Goal: Information Seeking & Learning: Learn about a topic

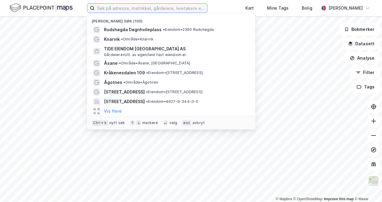
click at [170, 5] on input at bounding box center [151, 8] width 113 height 9
type input "Smålonane 14"
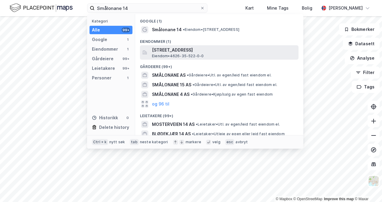
click at [175, 50] on span "[STREET_ADDRESS]" at bounding box center [224, 50] width 144 height 7
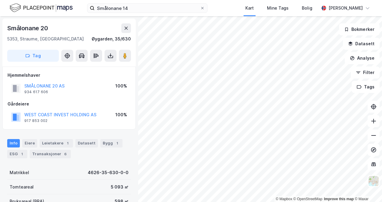
scroll to position [30, 0]
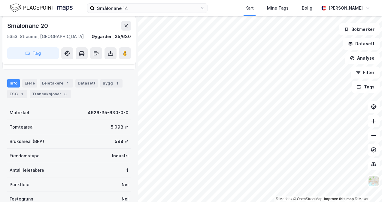
click at [59, 81] on div "Leietakere 1" at bounding box center [56, 83] width 33 height 8
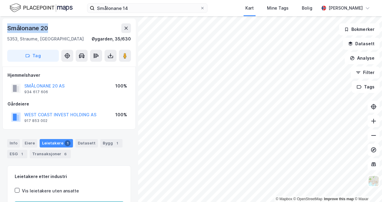
drag, startPoint x: 55, startPoint y: 25, endPoint x: 5, endPoint y: 29, distance: 50.0
click at [5, 29] on div "[STREET_ADDRESS]" at bounding box center [68, 43] width 133 height 48
copy div "Smålonane 20"
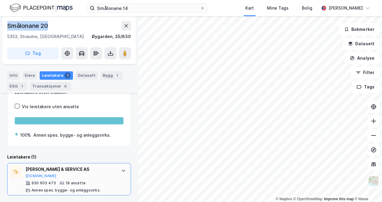
drag, startPoint x: 97, startPoint y: 168, endPoint x: 26, endPoint y: 167, distance: 70.9
click at [26, 167] on div "[PERSON_NAME] & SERVICE AS" at bounding box center [70, 169] width 89 height 7
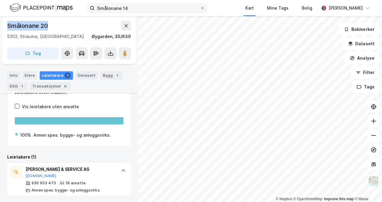
copy div "[PERSON_NAME] & SERVICE AS"
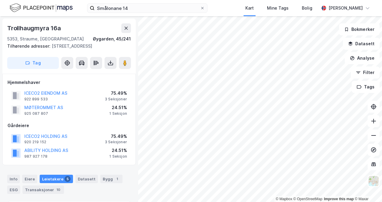
scroll to position [84, 0]
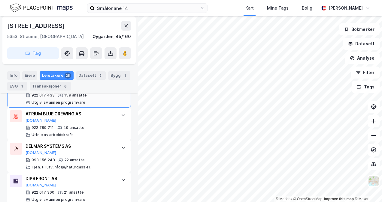
scroll to position [229, 0]
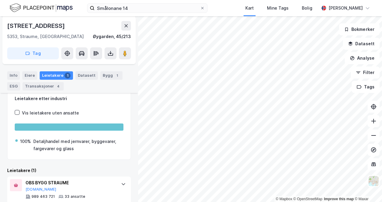
scroll to position [96, 0]
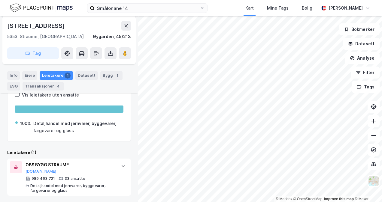
scroll to position [64, 0]
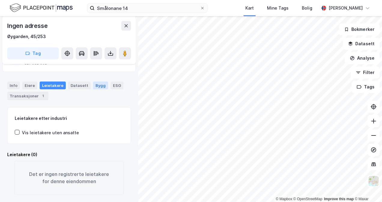
click at [93, 82] on div "Bygg" at bounding box center [100, 86] width 15 height 8
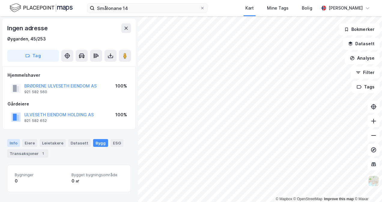
click at [19, 140] on div "Info" at bounding box center [13, 143] width 13 height 8
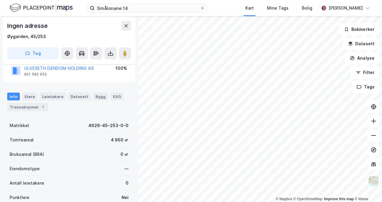
scroll to position [60, 0]
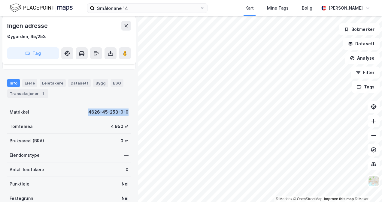
drag, startPoint x: 85, startPoint y: 111, endPoint x: 124, endPoint y: 111, distance: 39.3
click at [124, 111] on div "Matrikkel 4626-45-253-0-0" at bounding box center [69, 112] width 124 height 14
copy div "4626-45-253-0-0"
